Goal: Browse casually

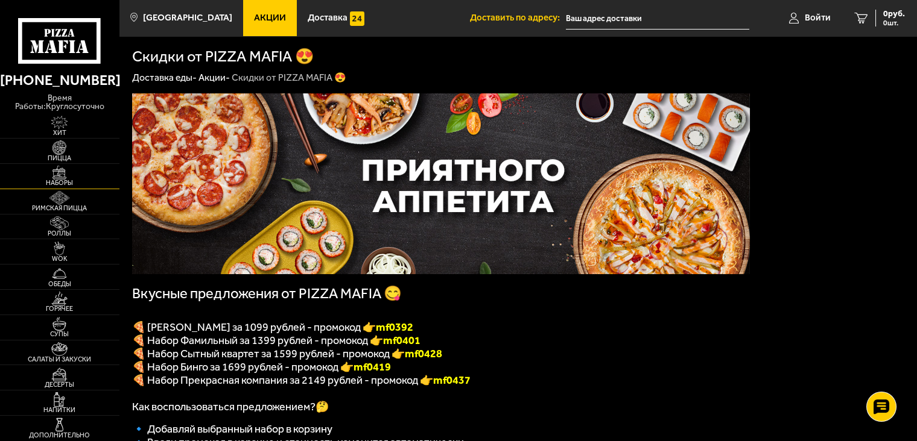
click at [63, 166] on img at bounding box center [59, 173] width 37 height 14
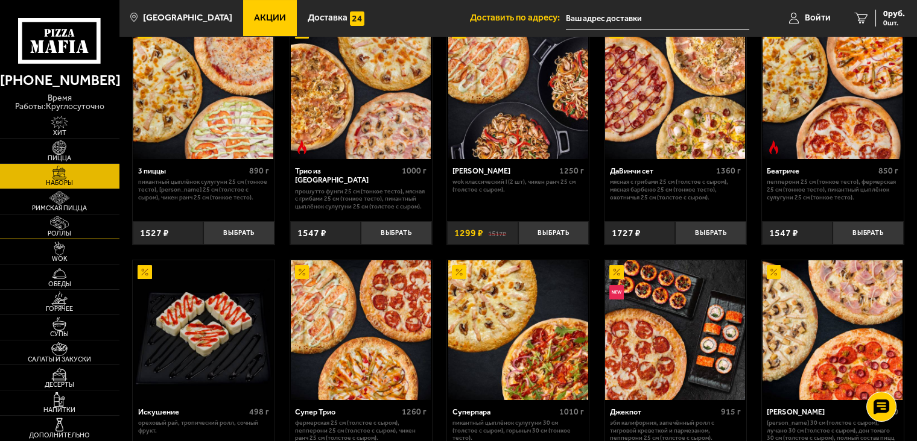
scroll to position [329, 0]
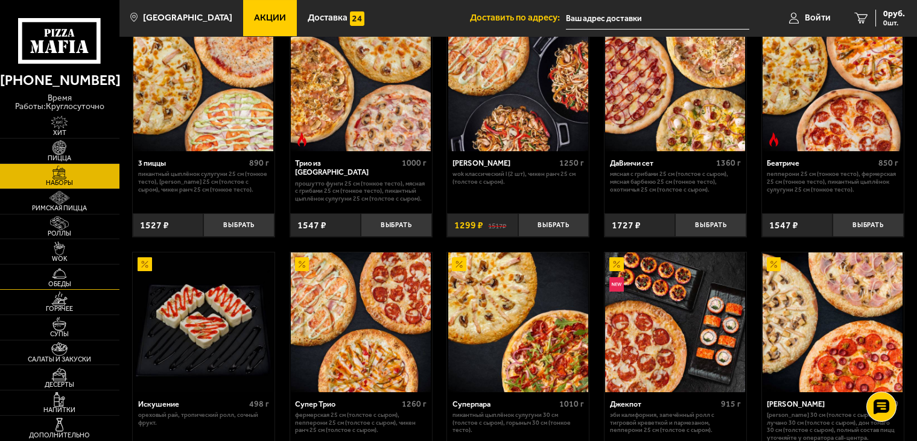
click at [60, 267] on img at bounding box center [59, 274] width 37 height 14
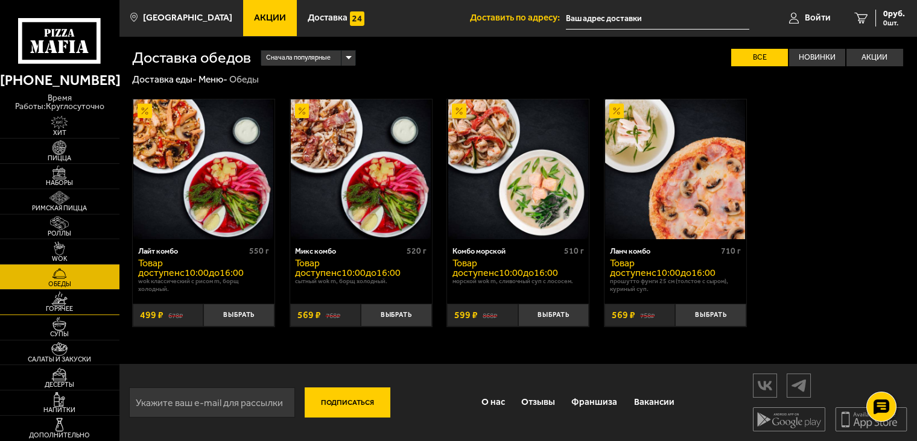
click at [63, 297] on img at bounding box center [59, 299] width 37 height 14
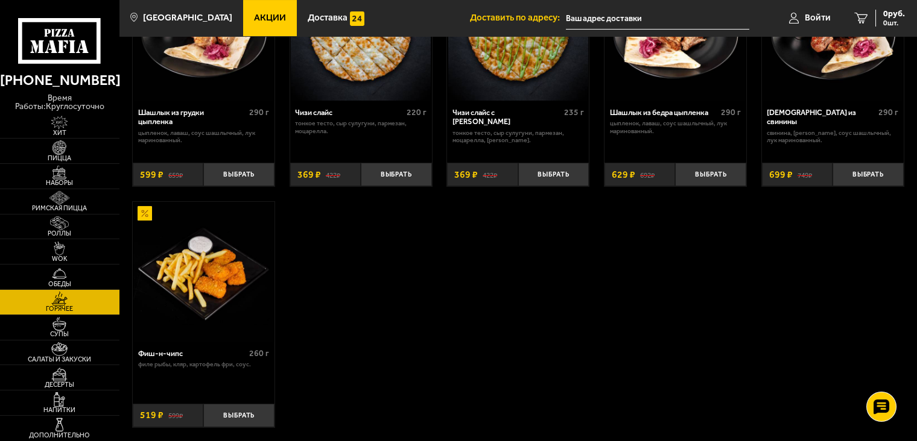
scroll to position [712, 0]
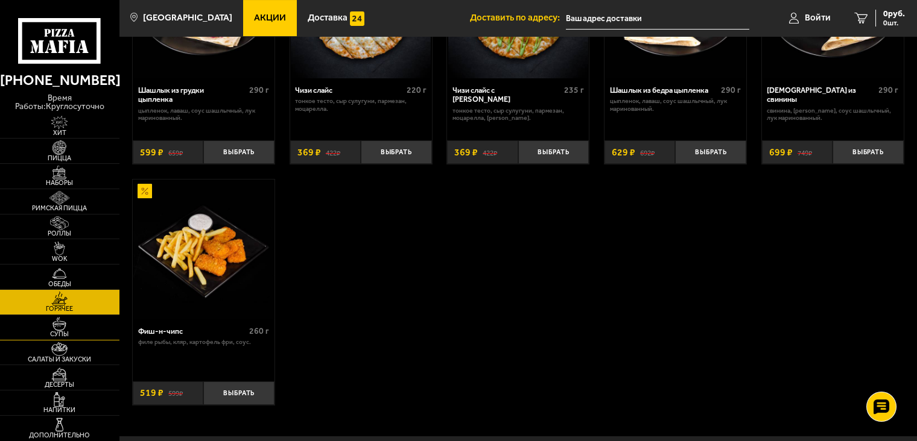
click at [69, 321] on img at bounding box center [59, 324] width 37 height 14
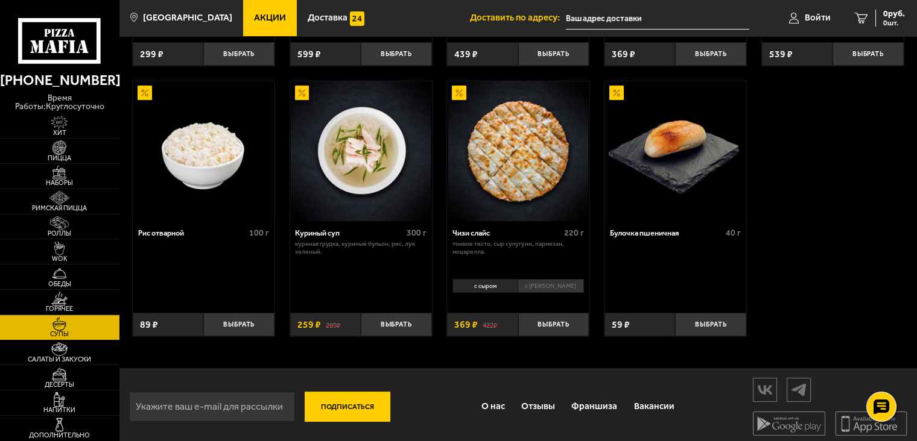
scroll to position [375, 0]
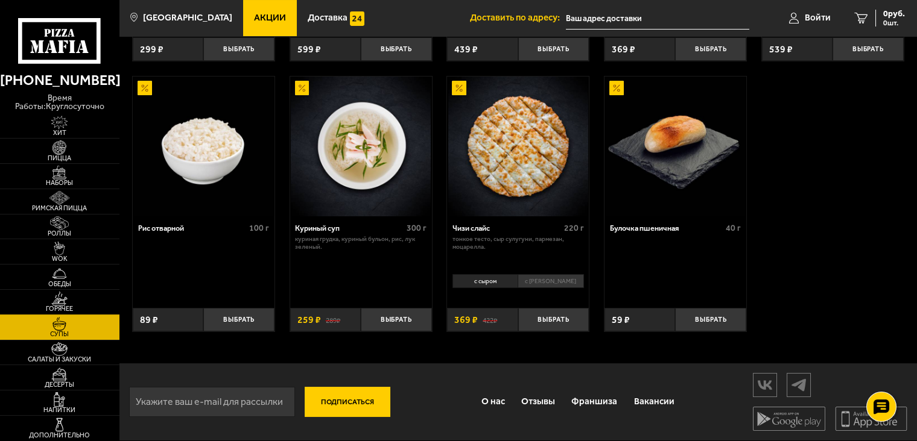
click at [60, 294] on img at bounding box center [59, 299] width 37 height 14
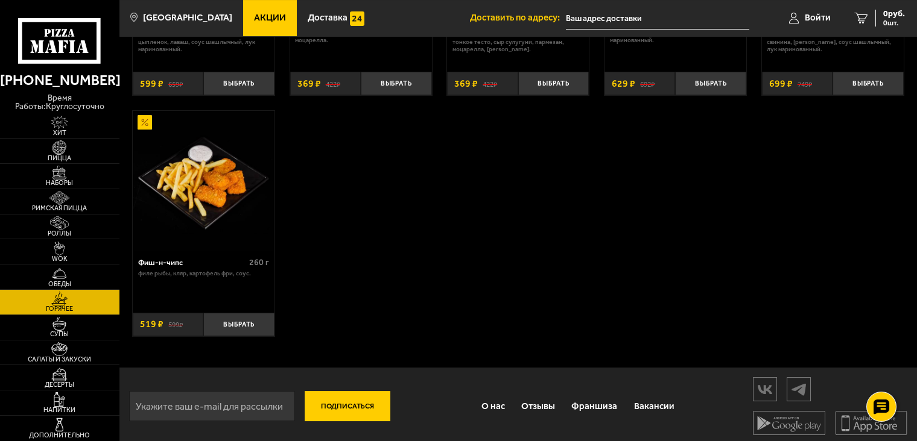
scroll to position [782, 0]
click at [75, 346] on img at bounding box center [59, 350] width 37 height 14
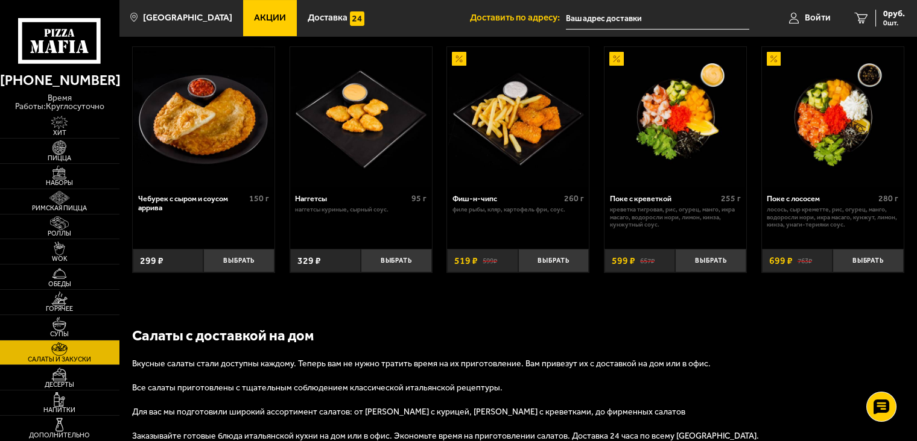
scroll to position [602, 0]
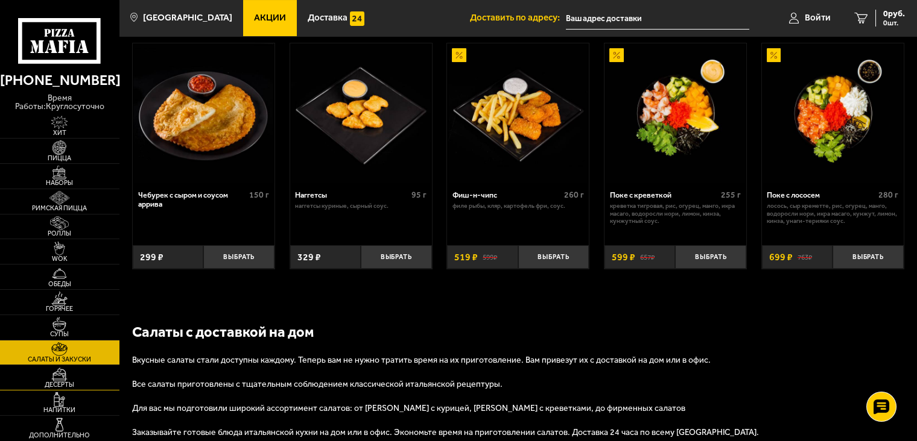
click at [64, 375] on img at bounding box center [59, 375] width 37 height 14
